Goal: Information Seeking & Learning: Find specific fact

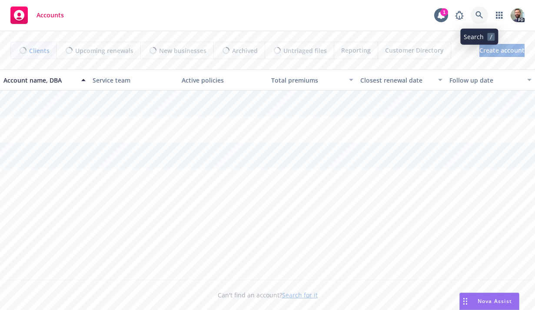
click at [476, 15] on icon at bounding box center [480, 15] width 8 height 8
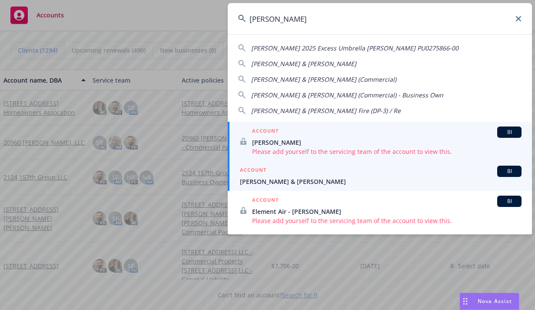
type input "grubb"
click at [310, 177] on span "Grubb, Gayle & Barbara" at bounding box center [381, 181] width 282 height 9
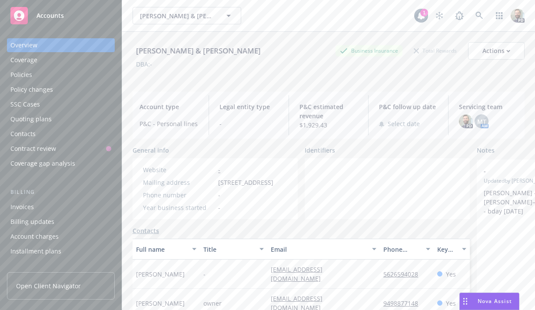
click at [33, 76] on div "Policies" at bounding box center [60, 75] width 101 height 14
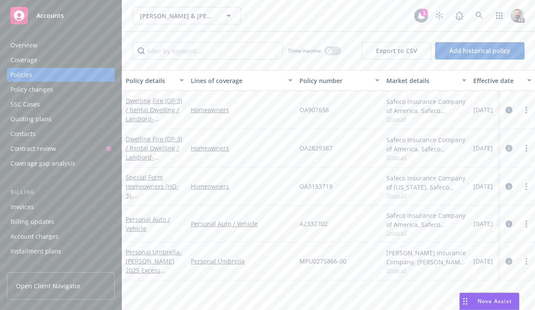
click at [40, 49] on div "Overview" at bounding box center [60, 45] width 101 height 14
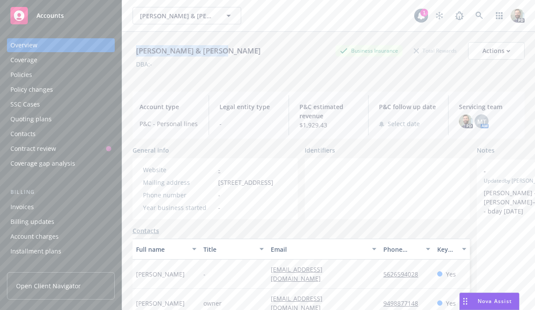
drag, startPoint x: 136, startPoint y: 50, endPoint x: 245, endPoint y: 49, distance: 108.7
click at [245, 49] on div "Grubb, Gayle & Barbara Business Insurance Total Rewards Actions" at bounding box center [329, 50] width 392 height 17
copy div "Grubb, Gayle & Barbara"
click at [191, 52] on div "Grubb, Gayle & Barbara" at bounding box center [199, 50] width 132 height 11
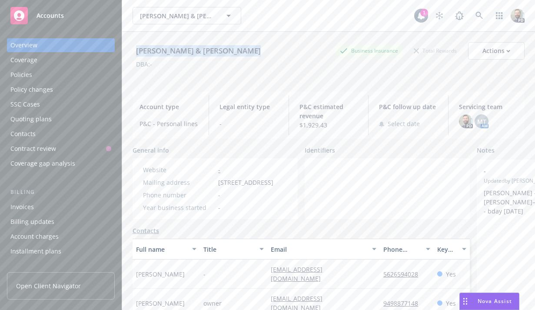
click at [191, 52] on div "Grubb, Gayle & Barbara" at bounding box center [199, 50] width 132 height 11
click at [19, 75] on div "Policies" at bounding box center [21, 75] width 22 height 14
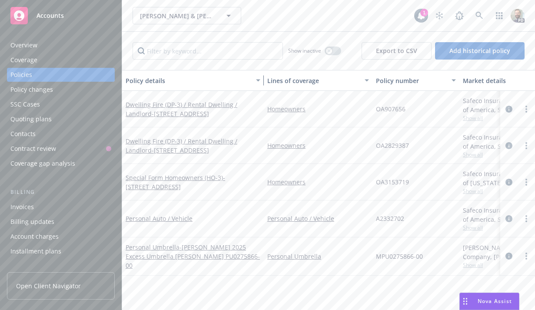
drag, startPoint x: 185, startPoint y: 82, endPoint x: 262, endPoint y: 86, distance: 76.6
click at [262, 86] on button "Policy details" at bounding box center [193, 80] width 142 height 21
copy span "ALMONT"
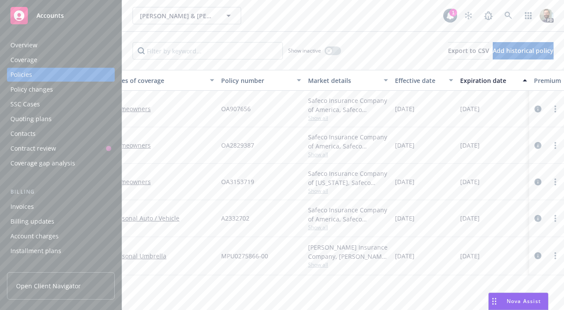
scroll to position [0, 156]
drag, startPoint x: 460, startPoint y: 110, endPoint x: 491, endPoint y: 112, distance: 31.4
click at [479, 112] on span "[DATE]" at bounding box center [470, 108] width 20 height 9
copy span "[DATE]"
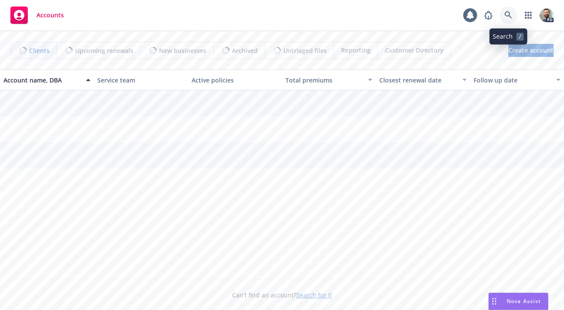
click at [507, 12] on icon at bounding box center [509, 15] width 8 height 8
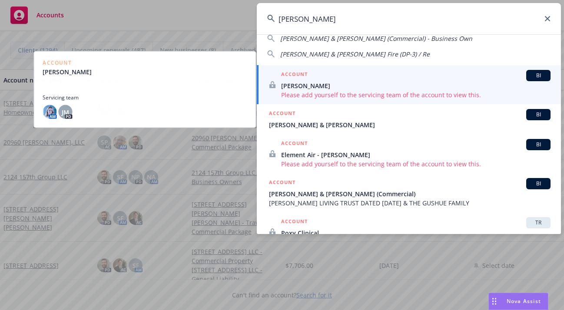
scroll to position [63, 0]
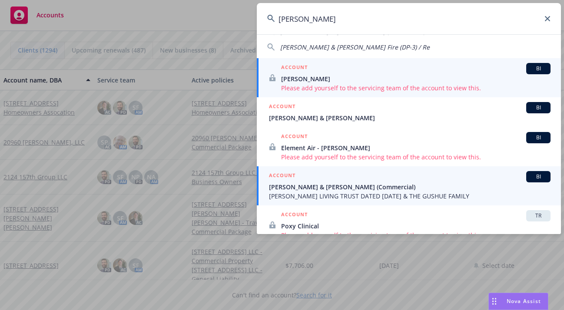
type input "grubb"
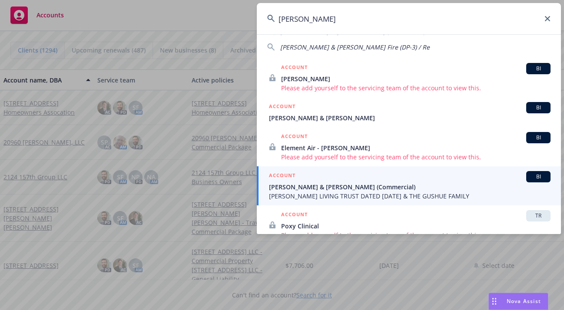
click at [310, 192] on span "GRUBB LIVING TRUST DATED MARCH 20, 2003 & THE GUSHUE FAMILY" at bounding box center [410, 196] width 282 height 9
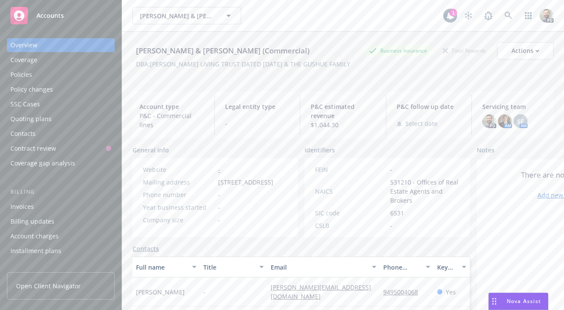
click at [21, 74] on div "Policies" at bounding box center [21, 75] width 22 height 14
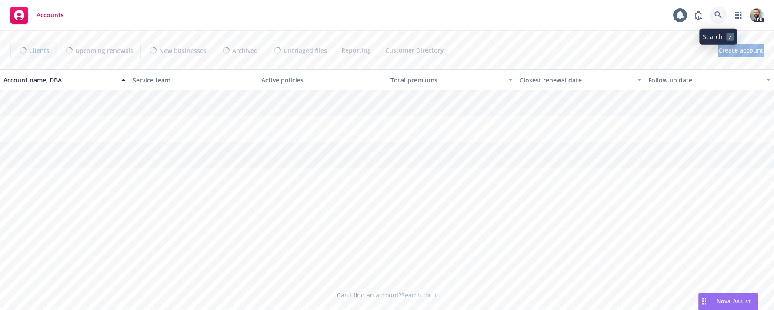
click at [721, 15] on icon at bounding box center [718, 15] width 8 height 8
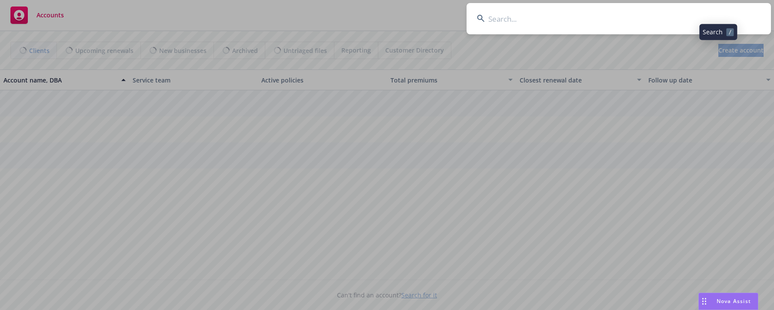
click at [710, 15] on input at bounding box center [619, 18] width 304 height 31
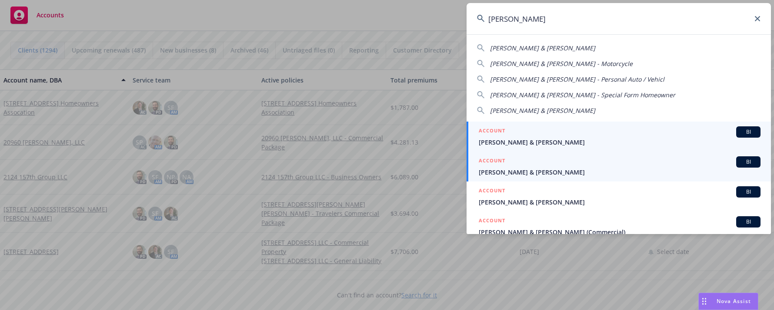
type input "[PERSON_NAME]"
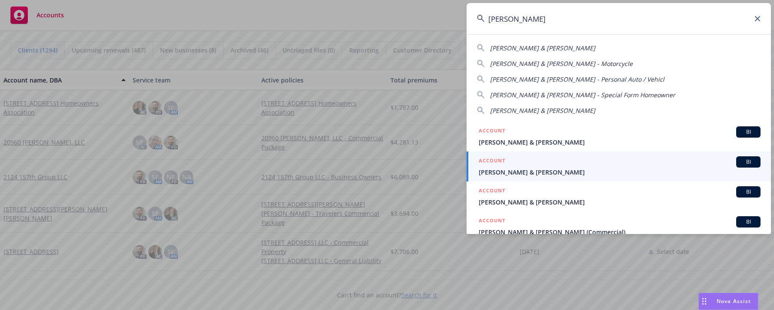
click at [521, 173] on span "[PERSON_NAME] & [PERSON_NAME]" at bounding box center [620, 172] width 282 height 9
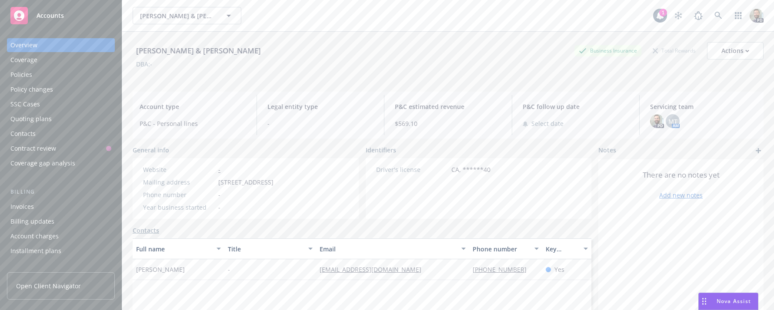
click at [20, 74] on div "Policies" at bounding box center [21, 75] width 22 height 14
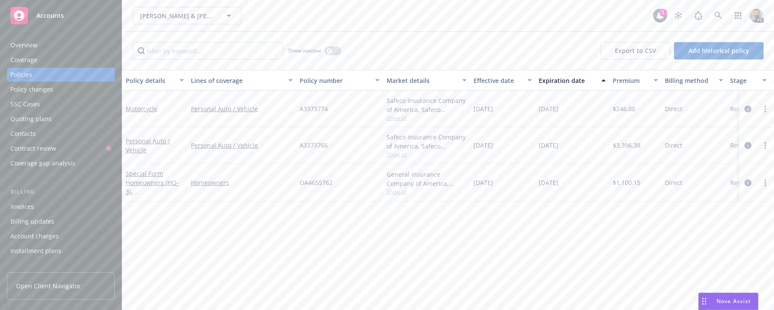
click at [309, 182] on span "OA4655762" at bounding box center [316, 182] width 33 height 9
copy span "OA4655762"
click at [38, 44] on div "Overview" at bounding box center [60, 45] width 101 height 14
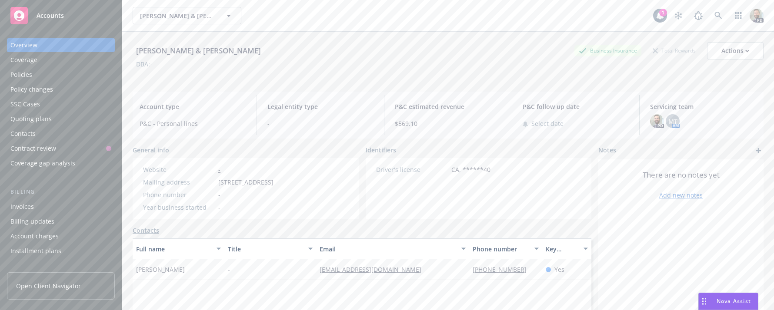
click at [150, 49] on div "[PERSON_NAME] & [PERSON_NAME]" at bounding box center [199, 50] width 132 height 11
copy div "[PERSON_NAME] & [PERSON_NAME]"
